Goal: Information Seeking & Learning: Learn about a topic

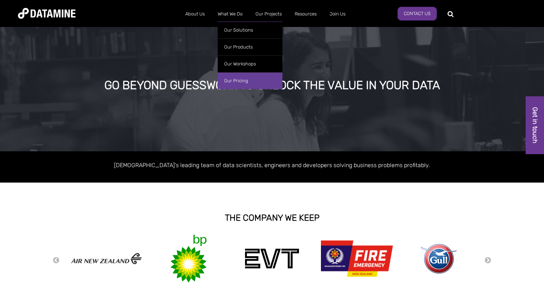
click at [244, 79] on link "Our Pricing" at bounding box center [250, 80] width 65 height 17
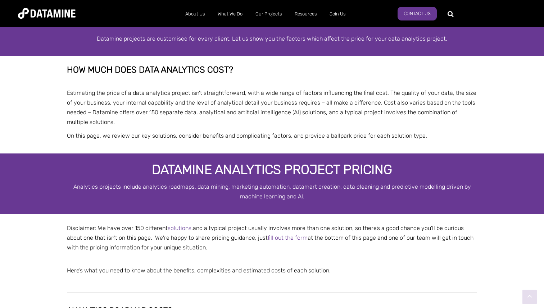
scroll to position [104, 0]
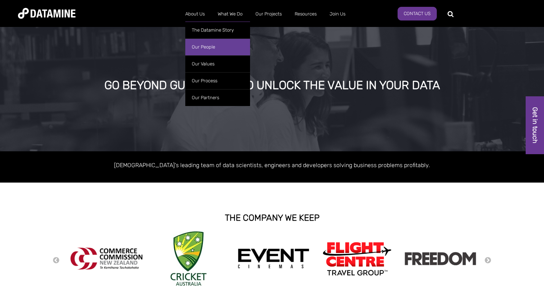
click at [209, 47] on link "Our People" at bounding box center [217, 46] width 65 height 17
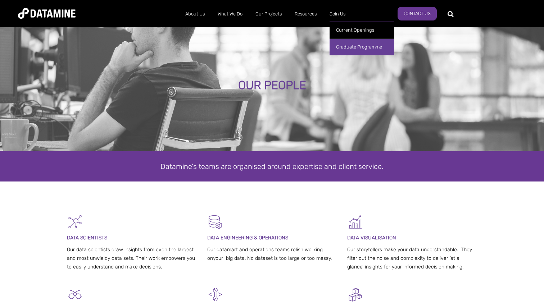
click at [347, 45] on link "Graduate Programme" at bounding box center [361, 46] width 65 height 17
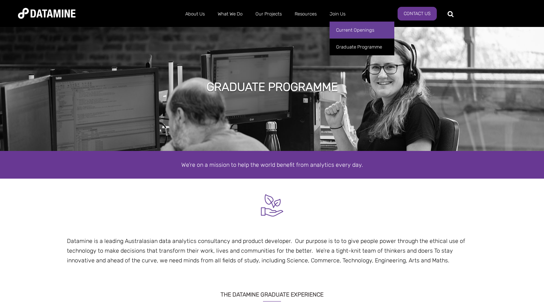
click at [347, 31] on link "Current Openings" at bounding box center [361, 30] width 65 height 17
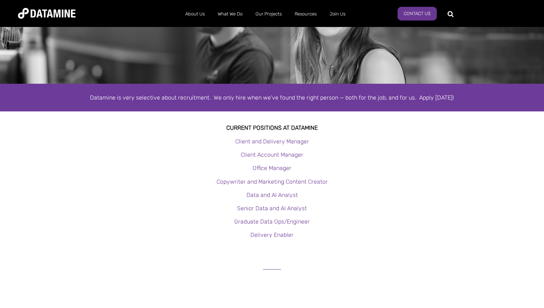
scroll to position [76, 0]
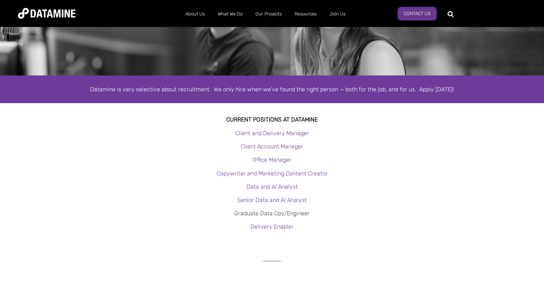
click at [282, 214] on link "Graduate Data Ops/Engineer" at bounding box center [272, 213] width 76 height 7
click at [285, 187] on link "Data and AI Analyst" at bounding box center [271, 186] width 51 height 7
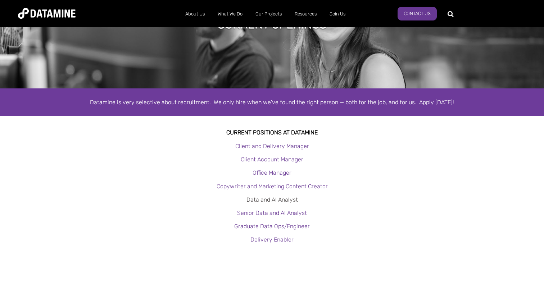
scroll to position [67, 0]
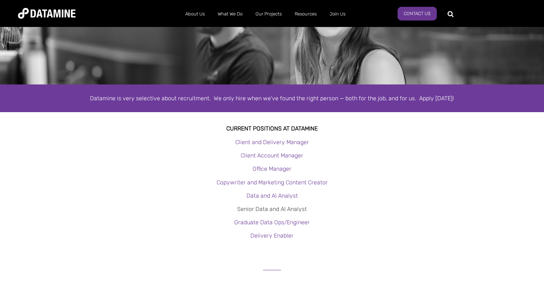
click at [292, 210] on link "Senior Data and AI Analyst" at bounding box center [272, 209] width 70 height 7
